Goal: Register for event/course

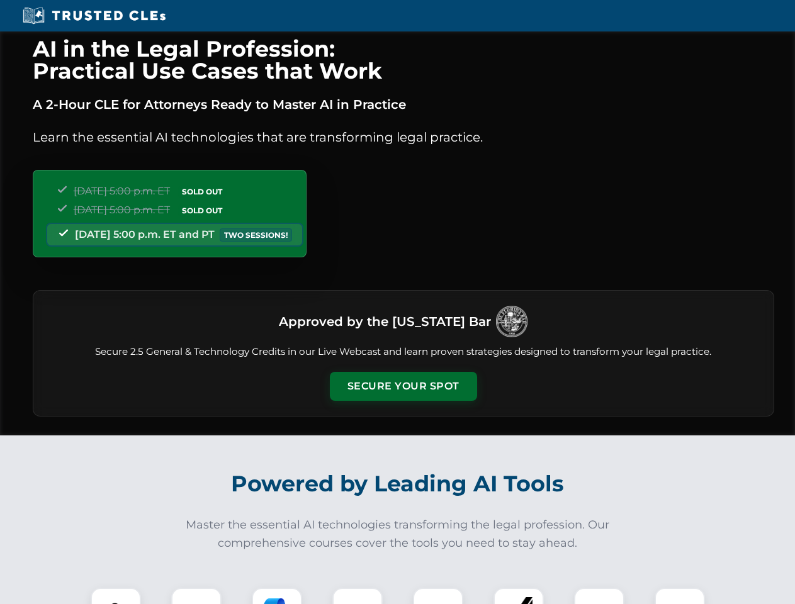
click at [403, 386] on button "Secure Your Spot" at bounding box center [403, 386] width 147 height 29
click at [116, 596] on img at bounding box center [116, 613] width 37 height 37
